Goal: Information Seeking & Learning: Learn about a topic

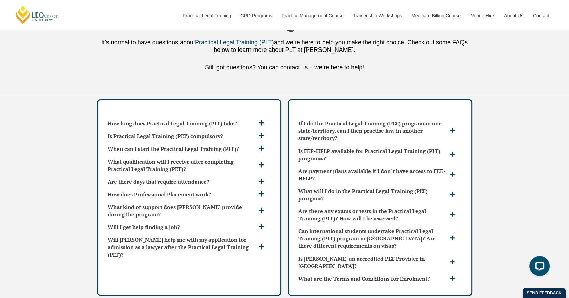
scroll to position [1783, 0]
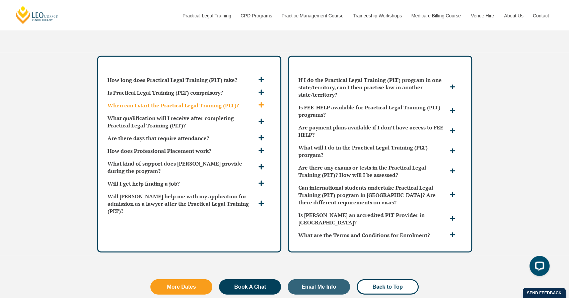
click at [264, 102] on span at bounding box center [261, 105] width 11 height 7
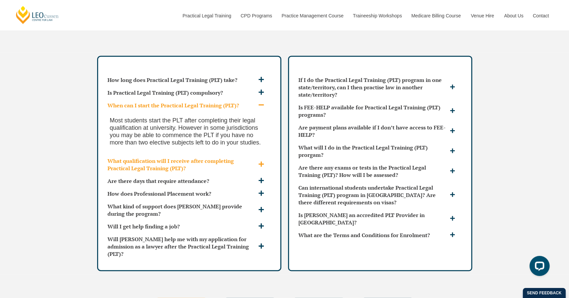
click at [261, 162] on icon at bounding box center [260, 164] width 5 height 5
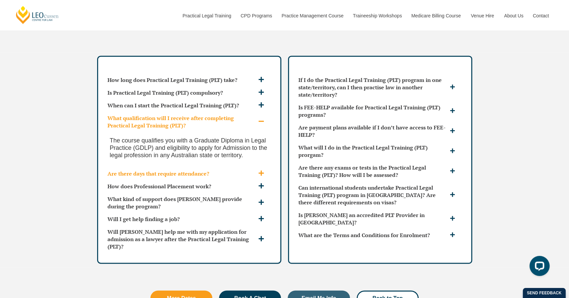
click at [258, 170] on icon at bounding box center [261, 173] width 6 height 6
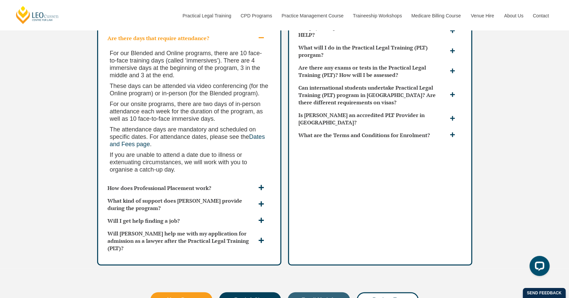
scroll to position [1884, 0]
click at [258, 185] on icon at bounding box center [260, 187] width 5 height 5
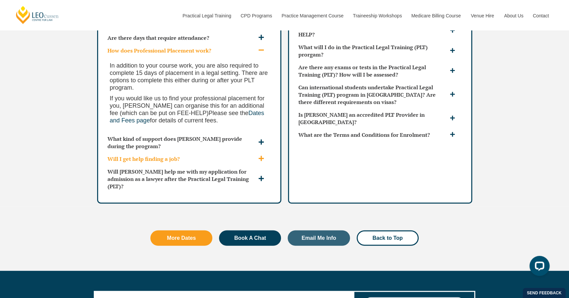
click at [258, 156] on span at bounding box center [261, 159] width 11 height 7
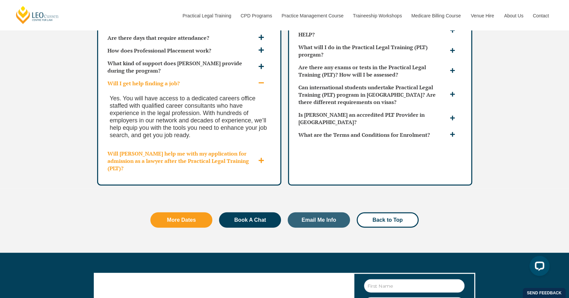
click at [259, 158] on icon at bounding box center [261, 161] width 6 height 6
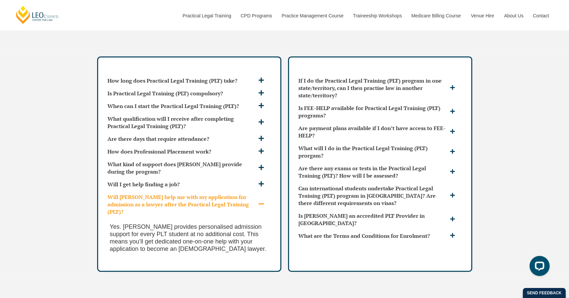
scroll to position [1733, 0]
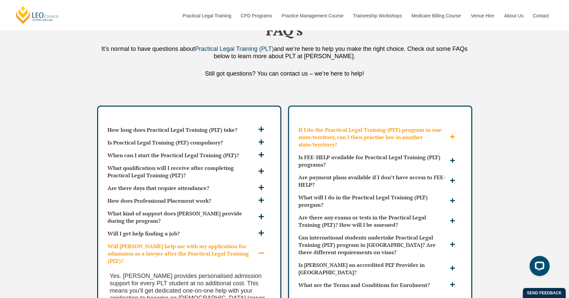
click at [451, 134] on icon at bounding box center [452, 136] width 5 height 5
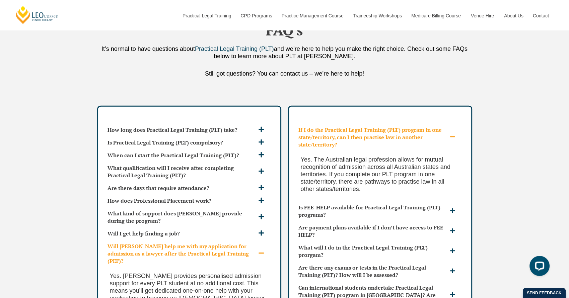
scroll to position [1783, 0]
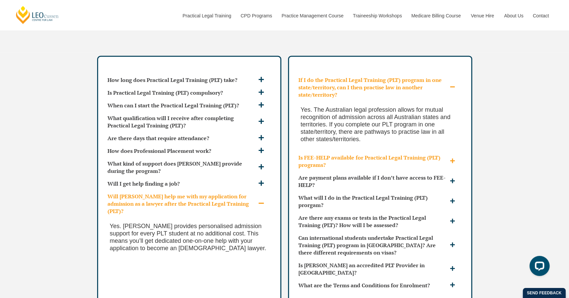
click at [452, 158] on span at bounding box center [453, 161] width 10 height 6
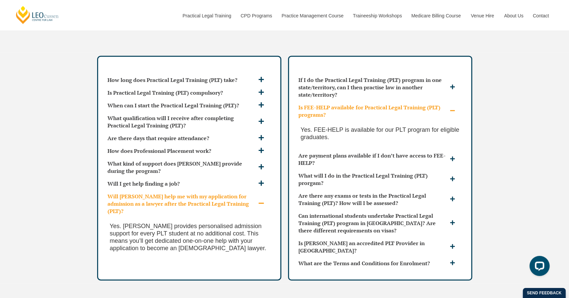
click at [265, 201] on span at bounding box center [261, 204] width 11 height 7
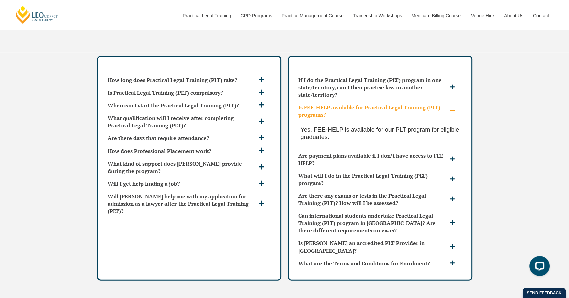
click at [451, 108] on icon at bounding box center [452, 110] width 5 height 5
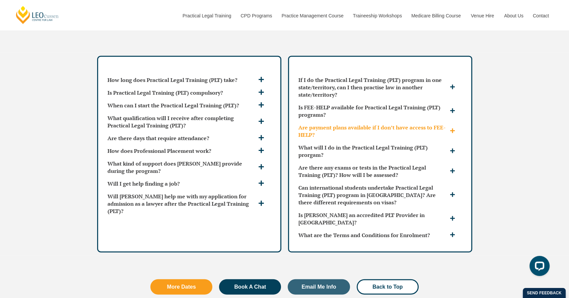
click at [453, 128] on icon at bounding box center [452, 130] width 5 height 5
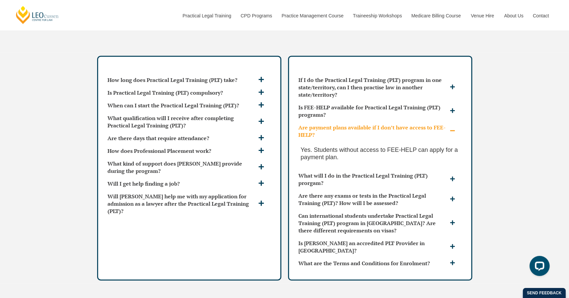
click at [453, 128] on icon at bounding box center [452, 130] width 5 height 5
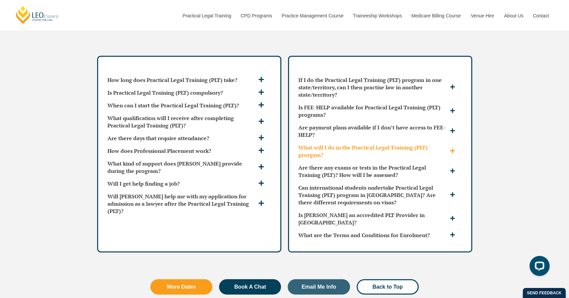
click at [395, 144] on h3 "What will I do in the Practical Legal Training (PLT) prorgam?" at bounding box center [373, 151] width 150 height 15
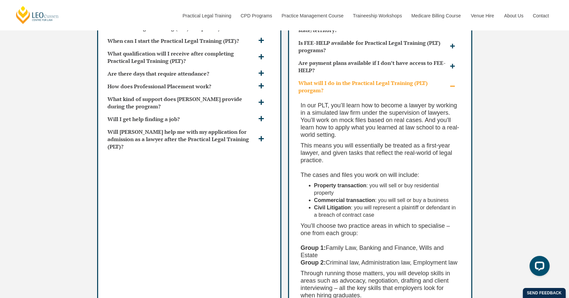
scroll to position [1834, 0]
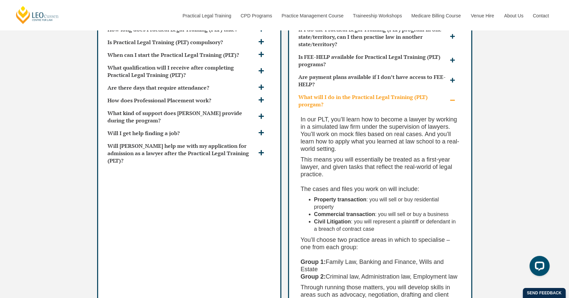
click at [450, 98] on icon at bounding box center [452, 100] width 5 height 5
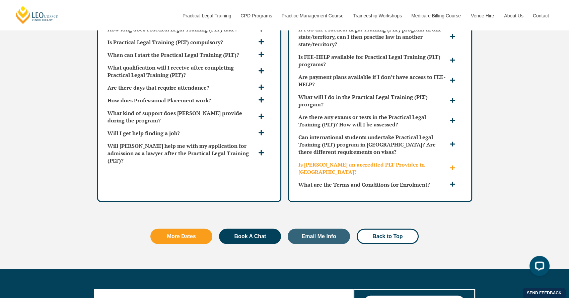
click at [450, 158] on div "Is [PERSON_NAME] an accredited PLT Provider in [GEOGRAPHIC_DATA]?" at bounding box center [380, 168] width 169 height 20
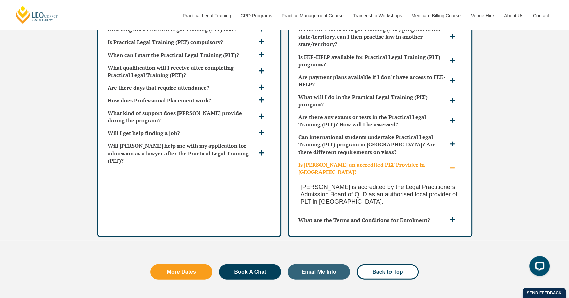
click at [450, 158] on div "Is [PERSON_NAME] an accredited PLT Provider in [GEOGRAPHIC_DATA]?" at bounding box center [380, 168] width 169 height 20
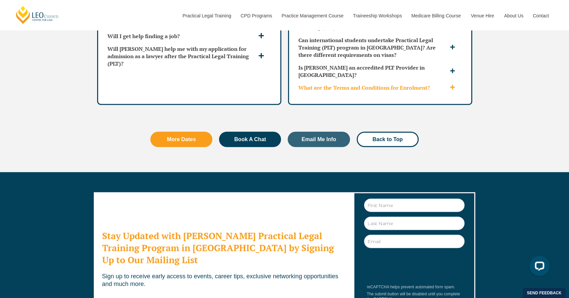
scroll to position [2035, 0]
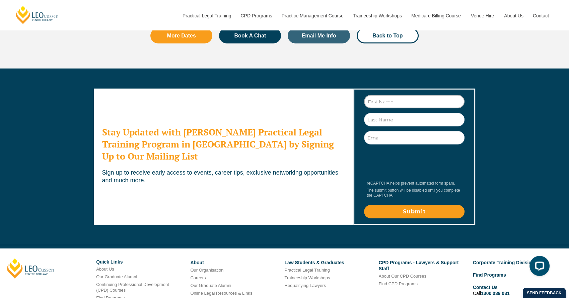
click at [396, 95] on input "First Name" at bounding box center [414, 101] width 100 height 13
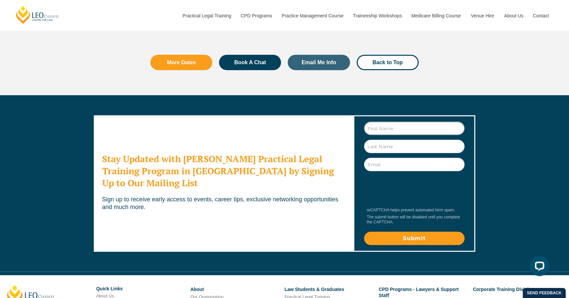
scroll to position [1880, 0]
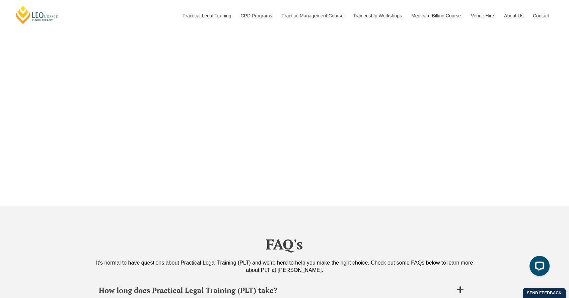
scroll to position [2493, 0]
